Goal: Task Accomplishment & Management: Manage account settings

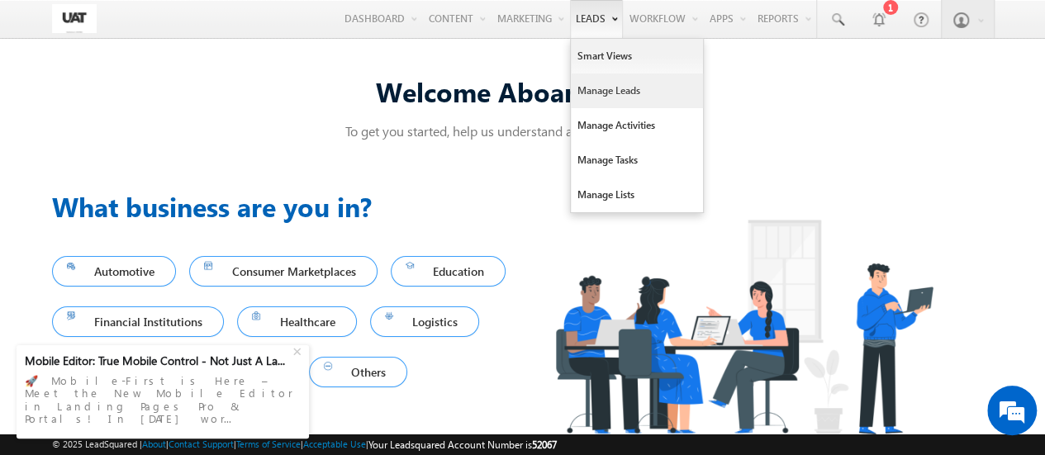
click at [602, 94] on link "Manage Leads" at bounding box center [637, 91] width 132 height 35
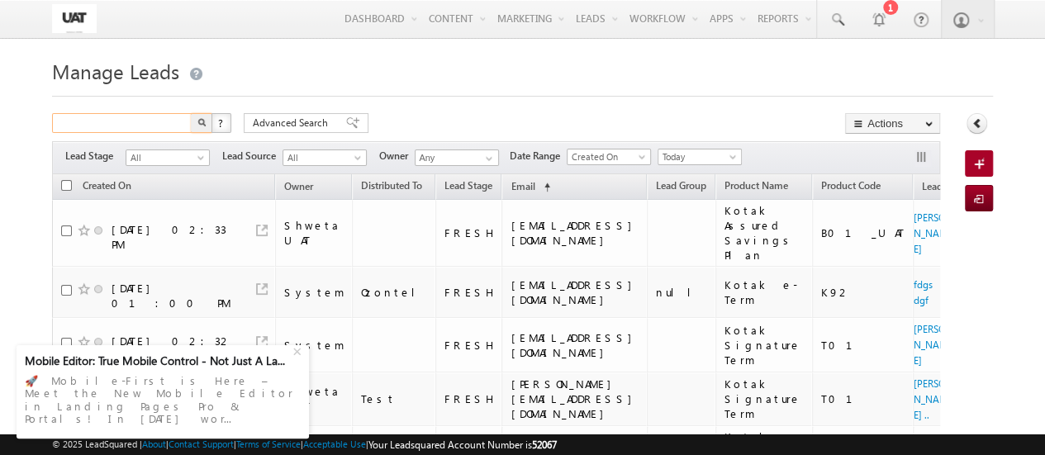
click at [111, 124] on input "text" at bounding box center [122, 123] width 141 height 20
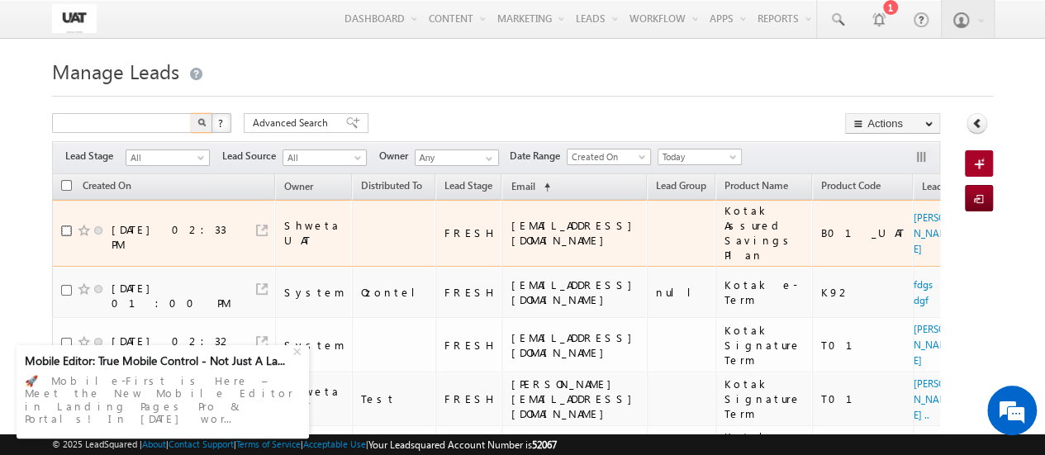
type input "Search Leads"
click at [64, 227] on input "checkbox" at bounding box center [66, 231] width 11 height 11
checkbox input "true"
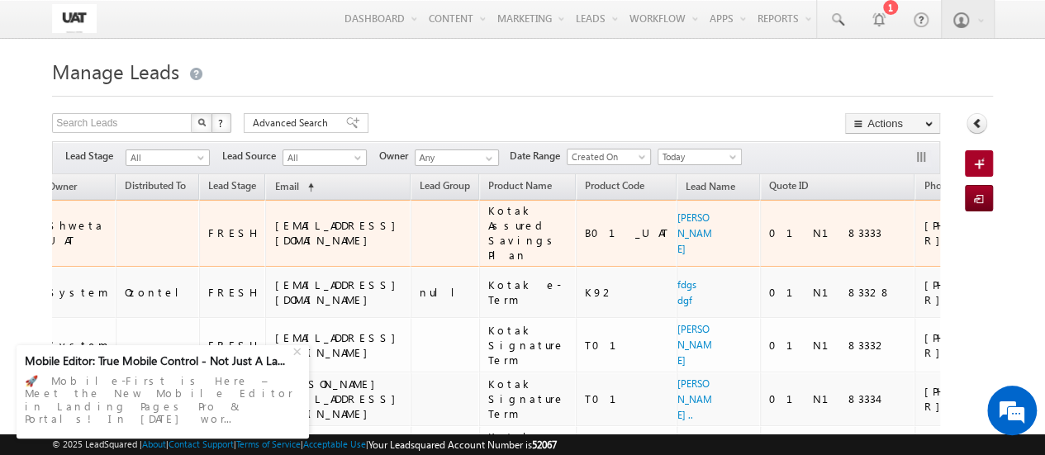
scroll to position [0, 264]
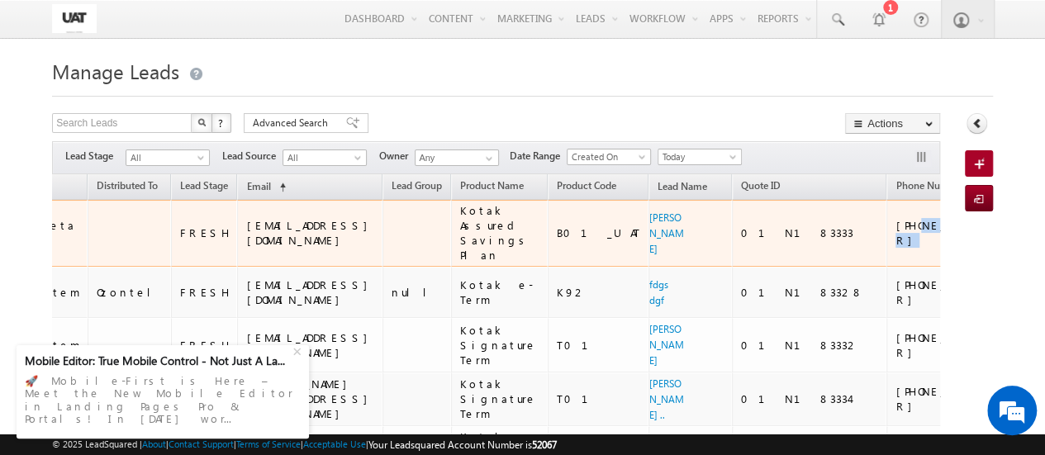
drag, startPoint x: 825, startPoint y: 223, endPoint x: 768, endPoint y: 226, distance: 57.1
click at [896, 226] on div "[PHONE_NUMBER]" at bounding box center [949, 233] width 107 height 30
copy div "9028759596"
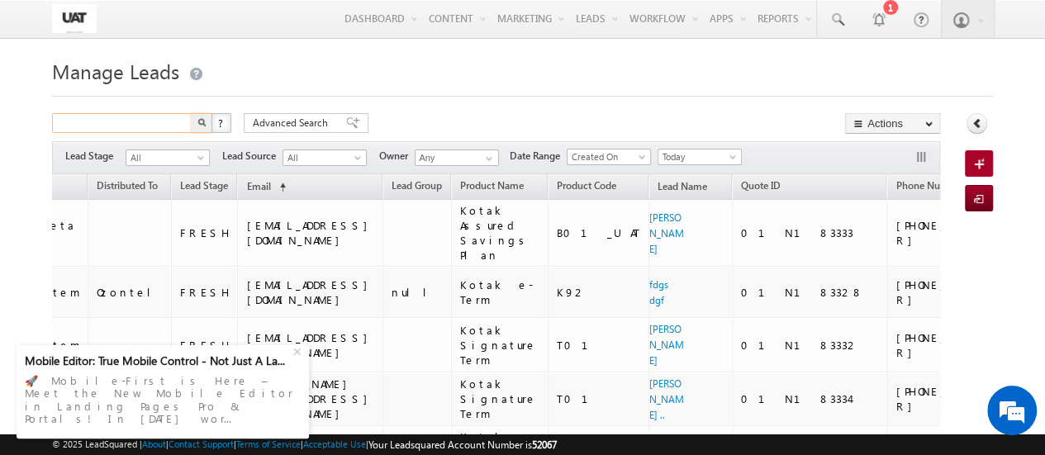
click at [91, 123] on input "text" at bounding box center [122, 123] width 141 height 20
paste input "9028759596"
type input "9028759596"
click at [191, 113] on button "button" at bounding box center [201, 123] width 21 height 20
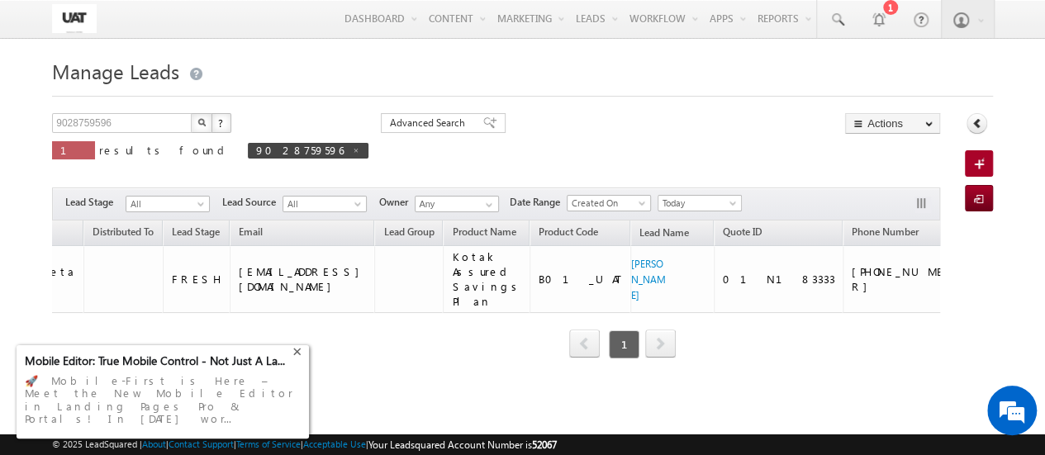
click at [297, 359] on div "+" at bounding box center [299, 350] width 20 height 20
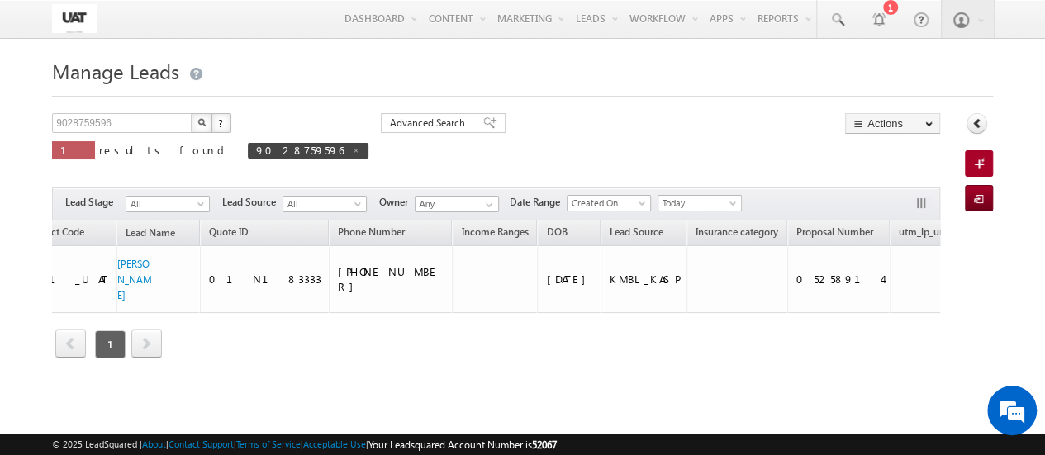
scroll to position [0, 2]
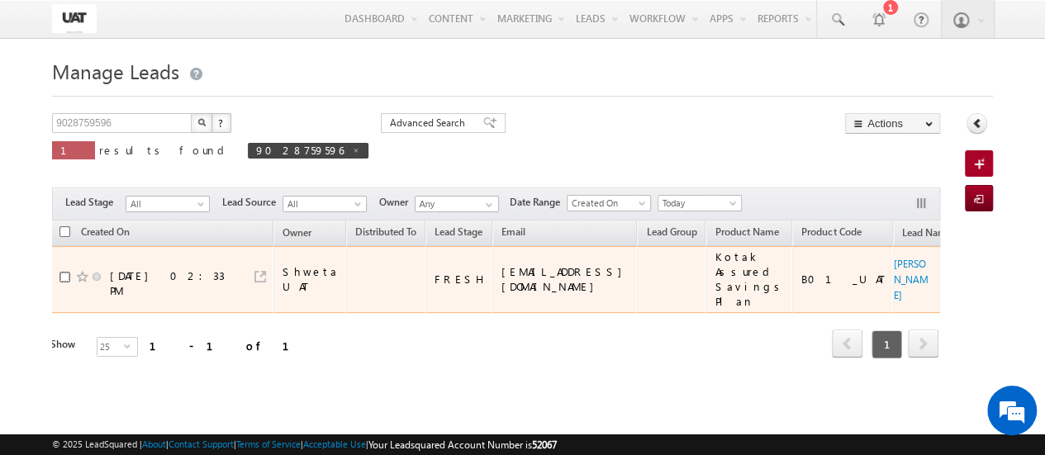
click at [69, 274] on input "checkbox" at bounding box center [64, 277] width 11 height 11
checkbox input "true"
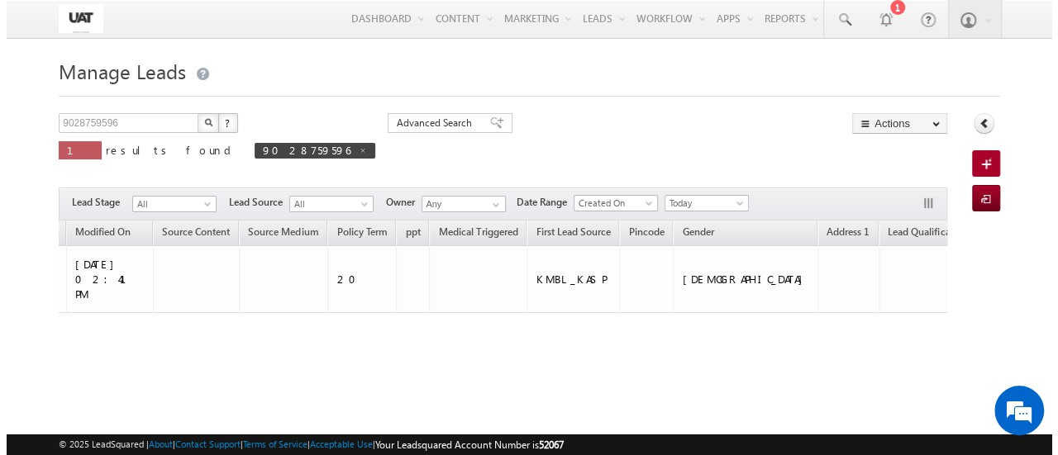
scroll to position [0, 3109]
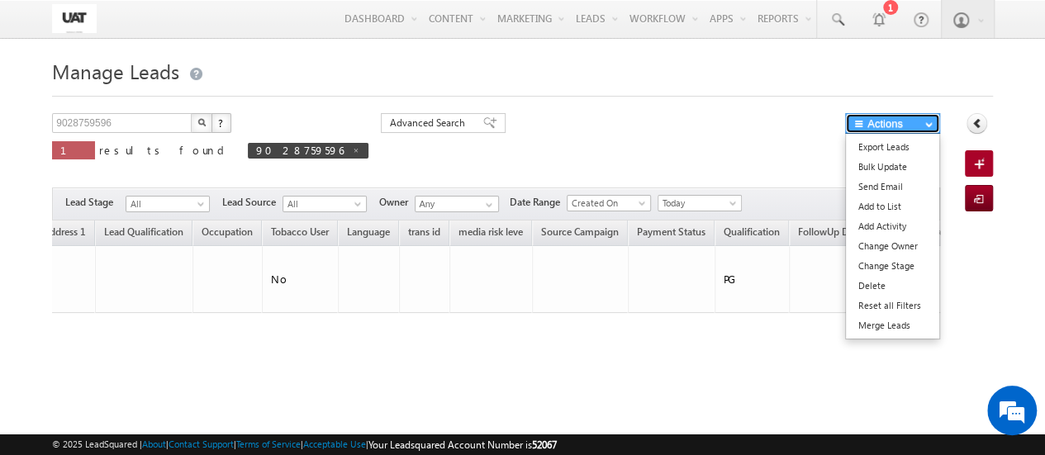
click at [904, 123] on button "Actions" at bounding box center [892, 123] width 95 height 21
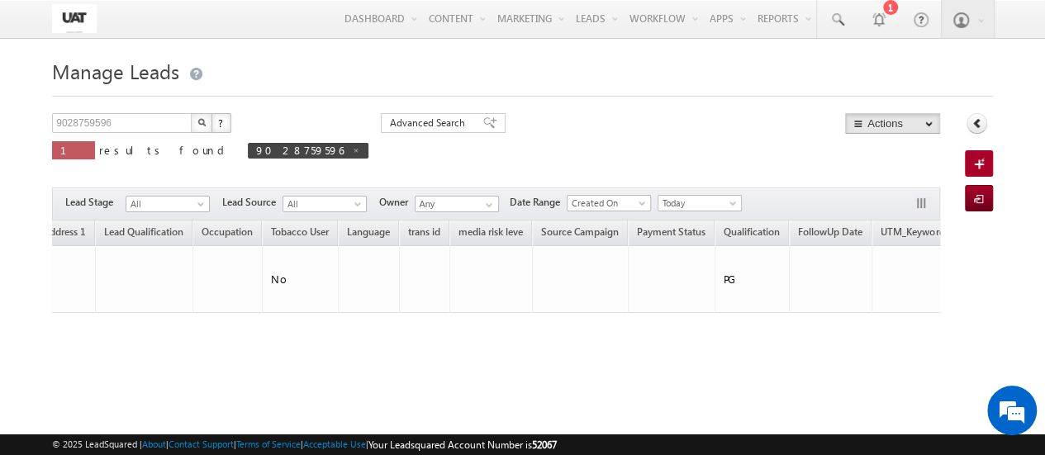
drag, startPoint x: 904, startPoint y: 123, endPoint x: 805, endPoint y: 120, distance: 99.2
click at [805, 120] on div "9028759596 X ? 1 results found 9028759596 Advanced Search Advanced Search Advan…" at bounding box center [496, 148] width 888 height 70
click at [921, 209] on button "button" at bounding box center [923, 205] width 17 height 17
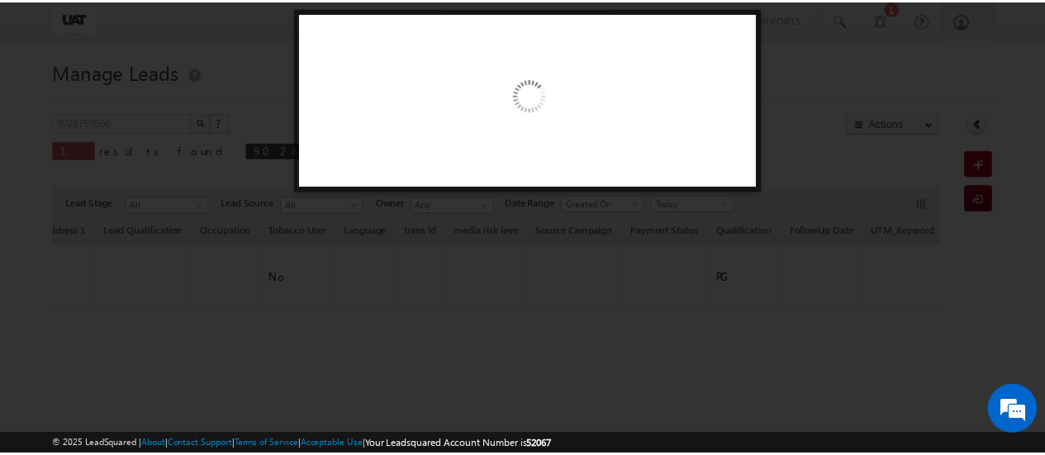
scroll to position [0, 3098]
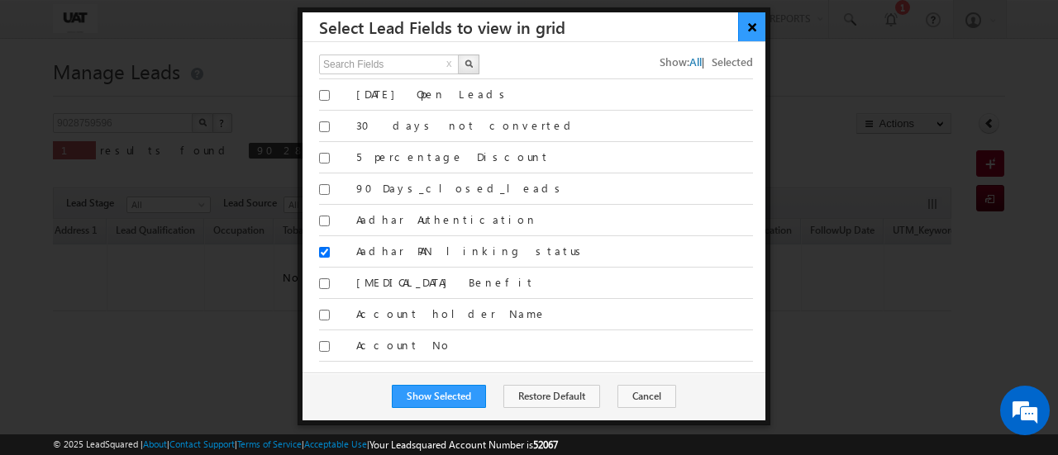
click at [747, 22] on button "×" at bounding box center [751, 26] width 27 height 29
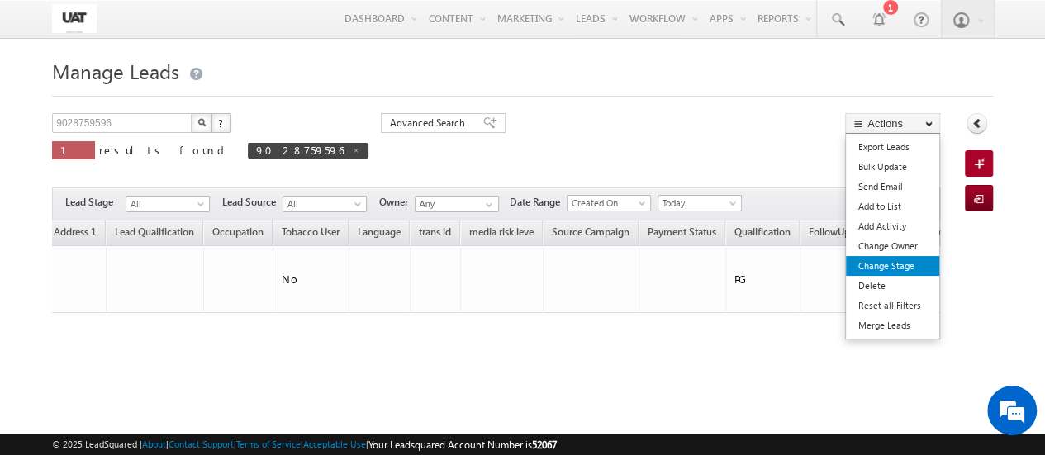
click at [875, 264] on link "Change Stage" at bounding box center [892, 266] width 93 height 20
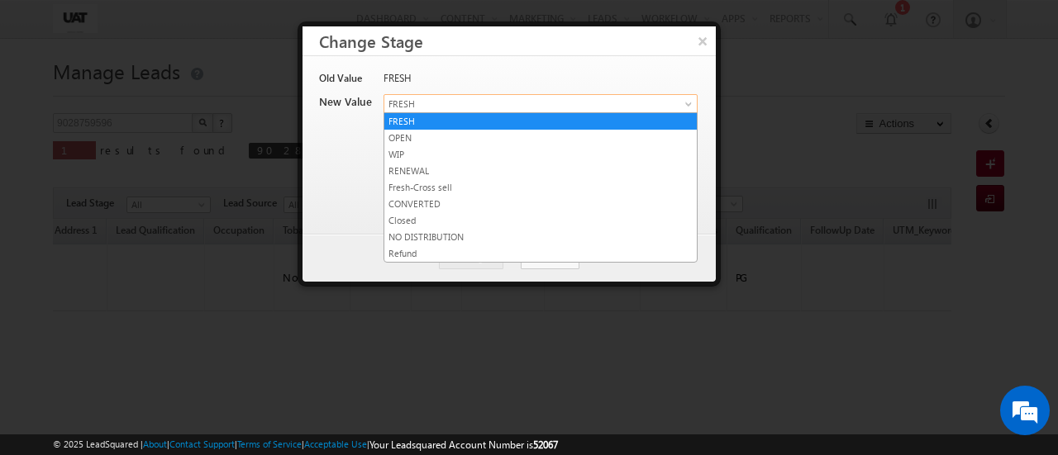
click at [691, 107] on span at bounding box center [689, 107] width 13 height 13
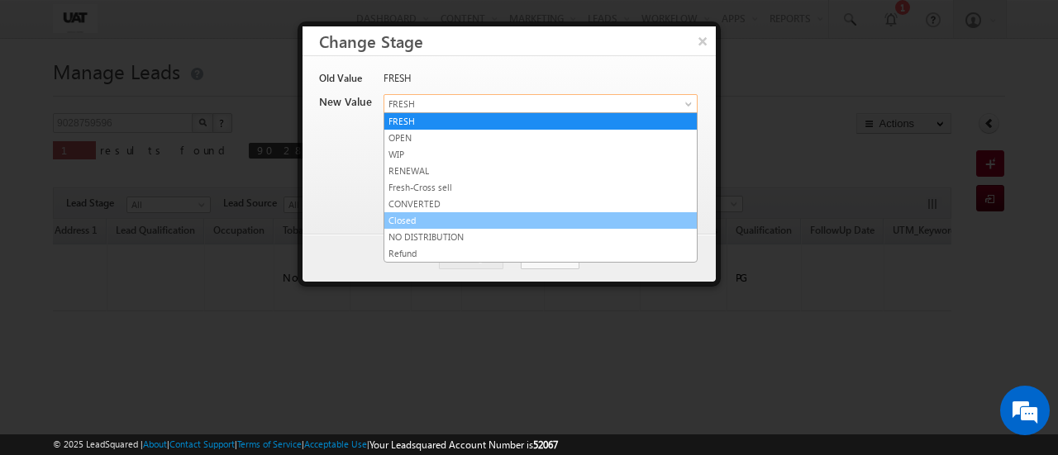
click at [497, 219] on link "Closed" at bounding box center [540, 220] width 312 height 15
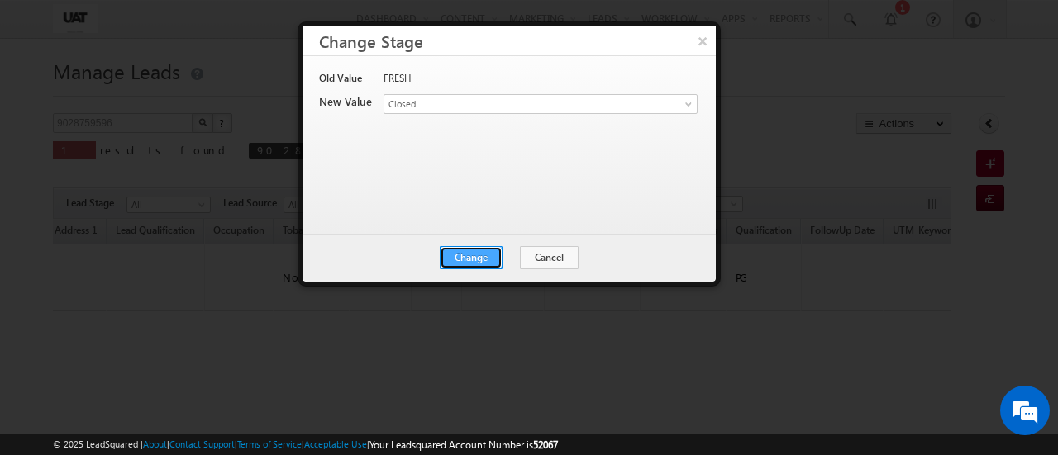
click at [469, 260] on button "Change" at bounding box center [471, 257] width 63 height 23
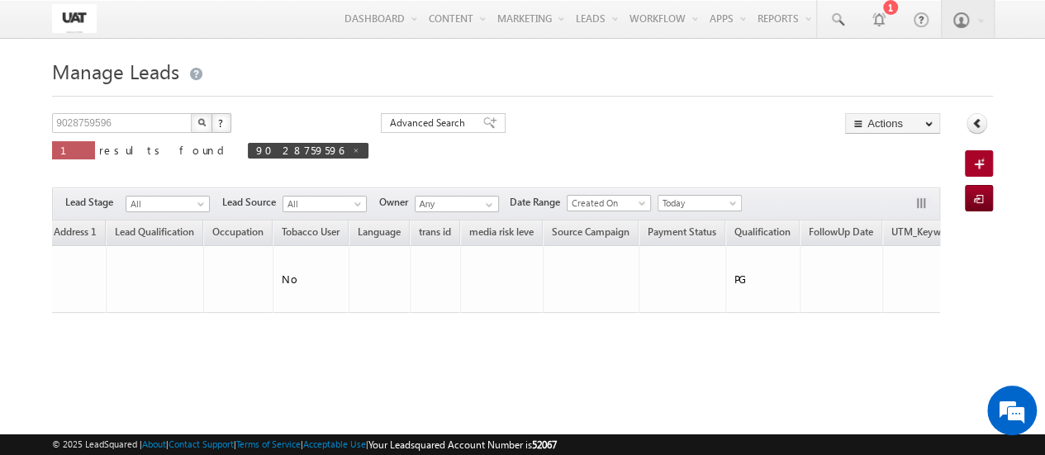
checkbox input "false"
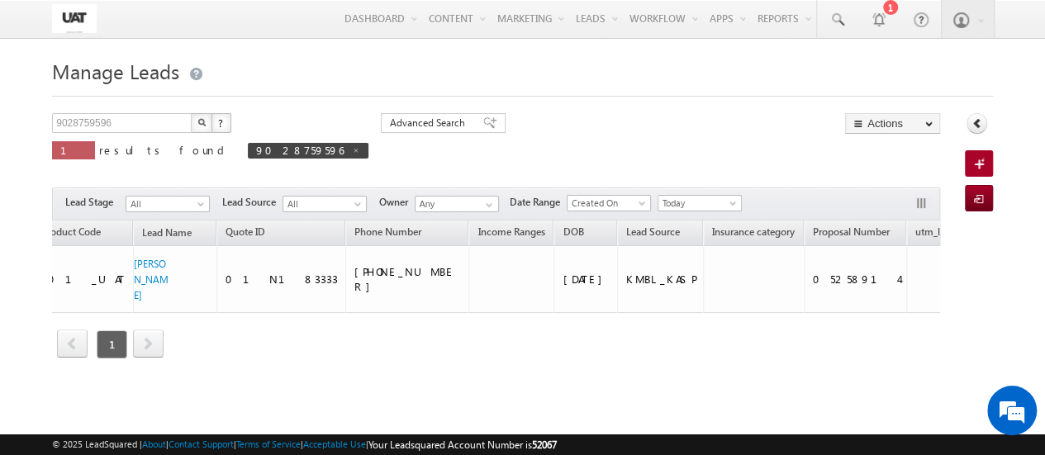
scroll to position [0, 0]
